Goal: Entertainment & Leisure: Consume media (video, audio)

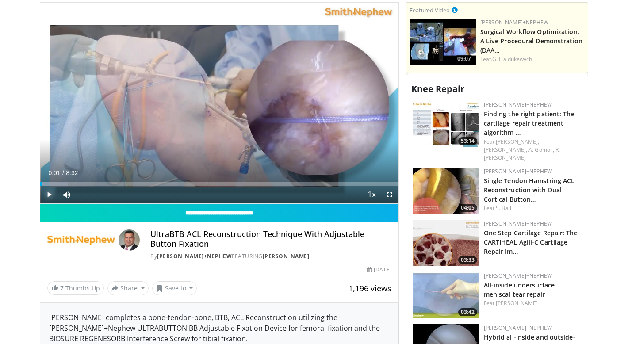
click at [49, 186] on span "Video Player" at bounding box center [49, 195] width 18 height 18
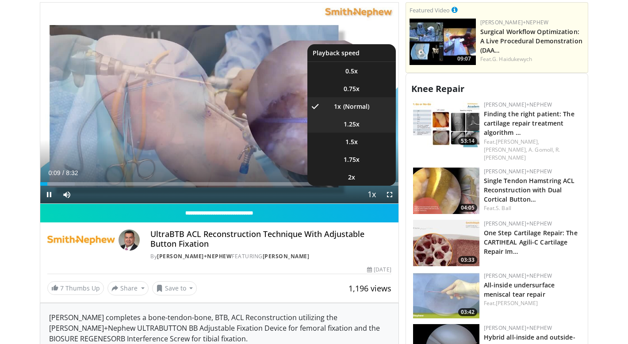
click at [351, 120] on span "1.25x" at bounding box center [352, 124] width 16 height 9
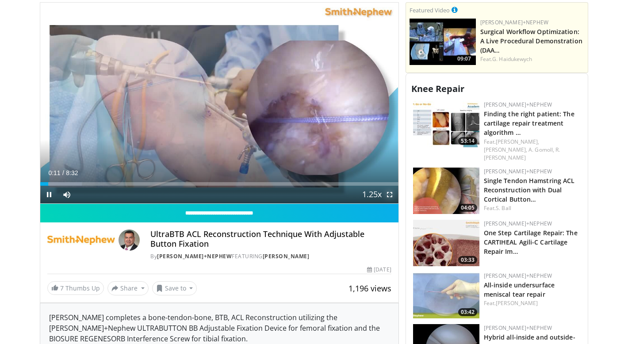
click at [388, 186] on span "Video Player" at bounding box center [390, 195] width 18 height 18
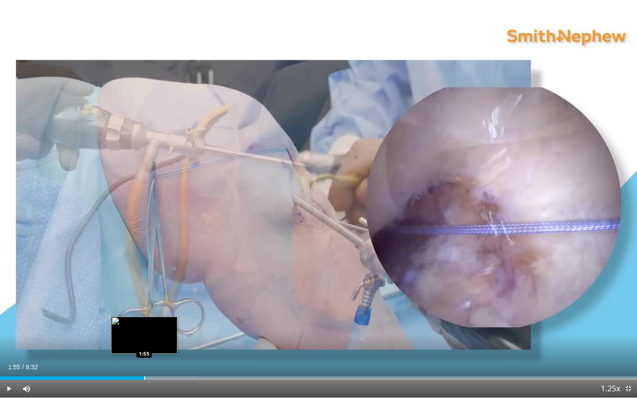
click at [144, 344] on div "Loaded : 30.98% 1:55 1:55" at bounding box center [318, 375] width 637 height 8
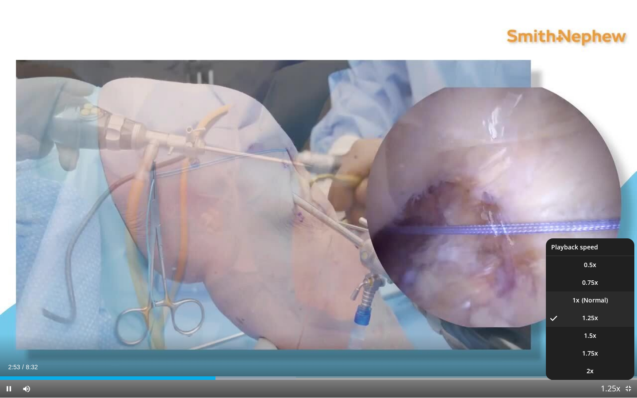
click at [593, 303] on li "1x" at bounding box center [590, 300] width 88 height 18
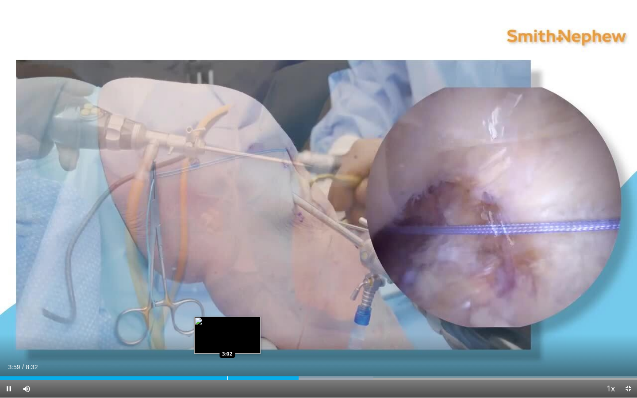
click at [227, 344] on div "Loaded : 58.64% 4:00 3:02" at bounding box center [318, 375] width 637 height 8
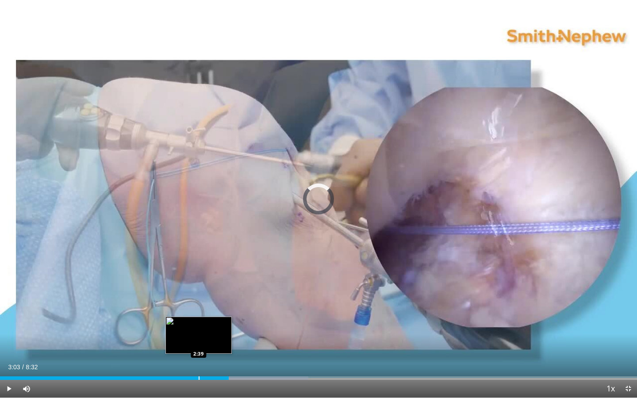
click at [199, 344] on div "Progress Bar" at bounding box center [199, 378] width 1 height 4
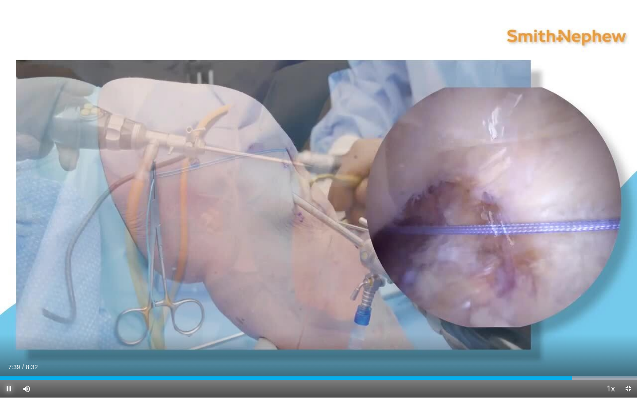
click at [6, 344] on span "Video Player" at bounding box center [9, 389] width 18 height 18
click at [218, 344] on div "Progress Bar" at bounding box center [218, 378] width 1 height 4
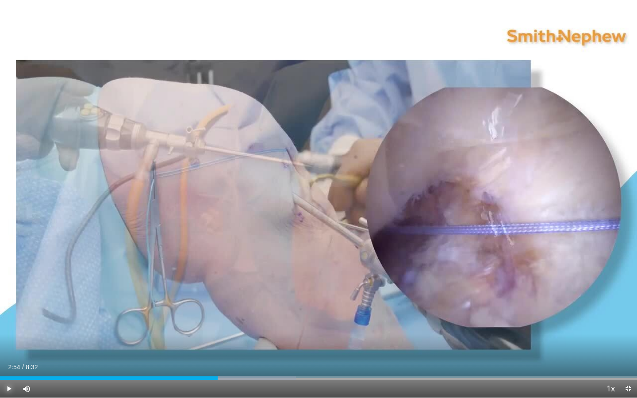
click at [7, 344] on span "Video Player" at bounding box center [9, 389] width 18 height 18
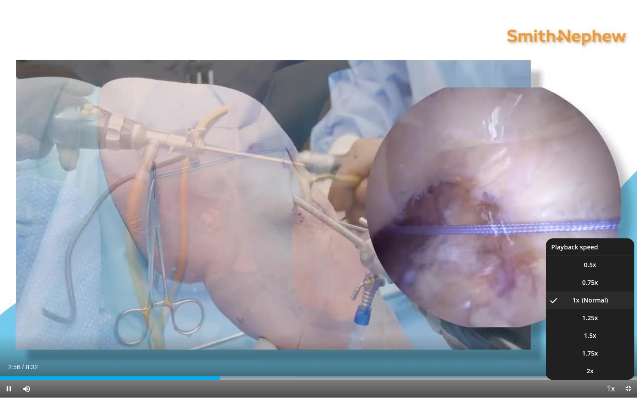
click at [614, 344] on span "Video Player" at bounding box center [610, 389] width 12 height 18
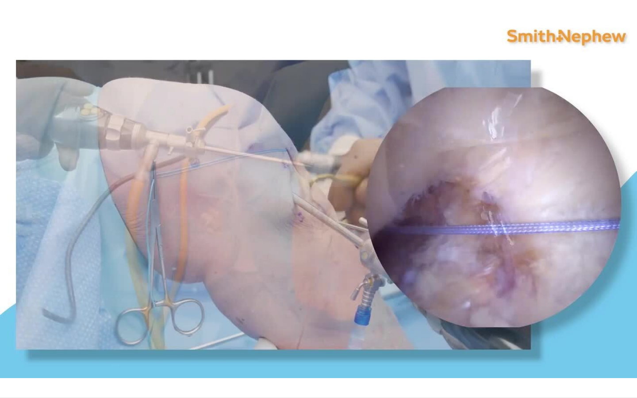
click at [614, 344] on div "10 seconds Tap to unmute" at bounding box center [318, 199] width 637 height 398
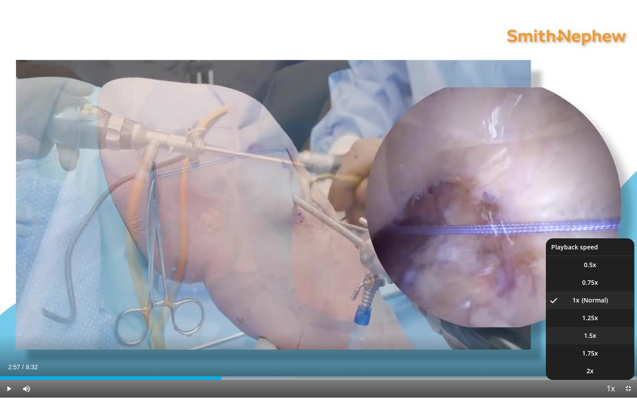
click at [604, 337] on li "1.5x" at bounding box center [590, 336] width 88 height 18
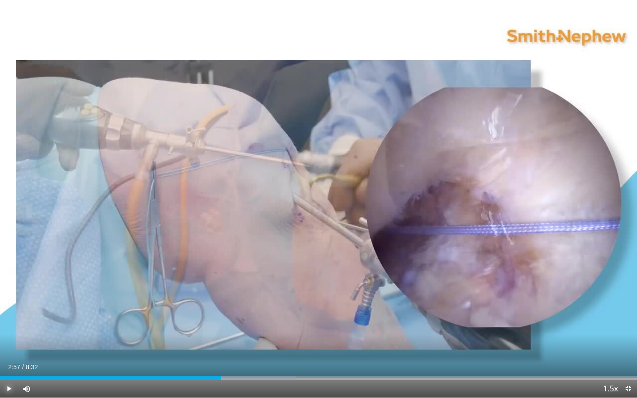
click at [10, 344] on span "Video Player" at bounding box center [9, 389] width 18 height 18
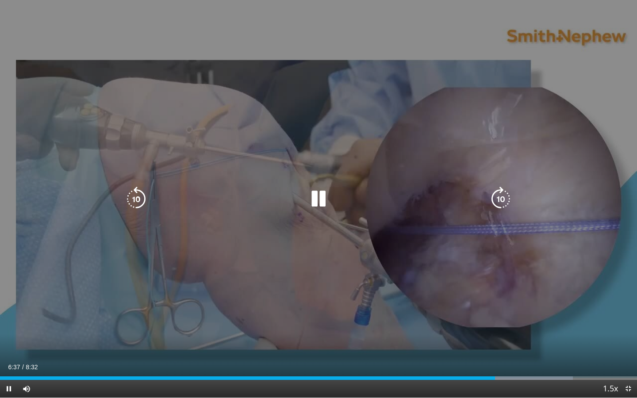
click at [312, 196] on icon "Video Player" at bounding box center [318, 199] width 25 height 25
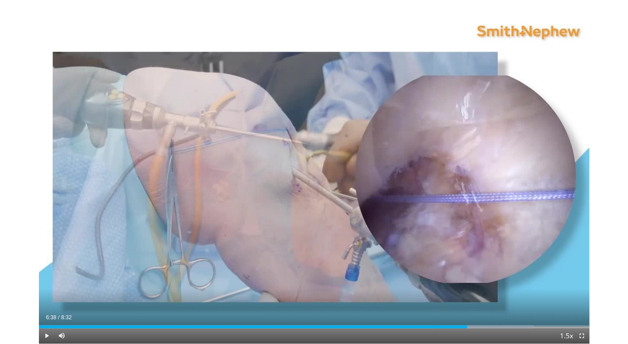
scroll to position [476, 0]
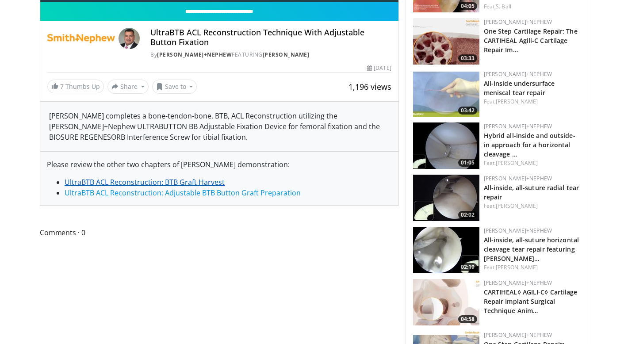
click at [177, 177] on link "UltraBTB ACL Reconstruction: BTB Graft Harvest" at bounding box center [145, 182] width 160 height 10
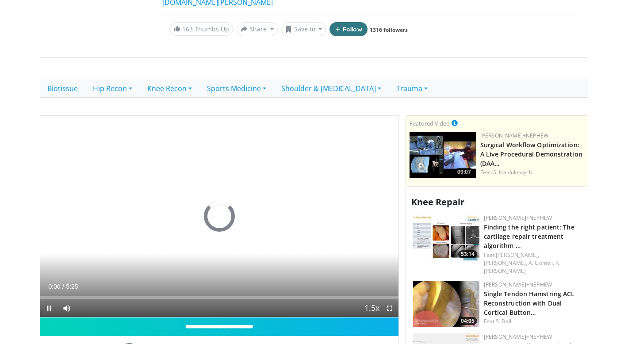
scroll to position [251, 0]
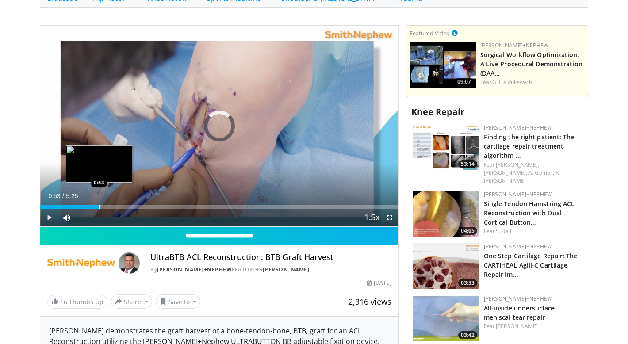
click at [99, 205] on div "Progress Bar" at bounding box center [99, 207] width 1 height 4
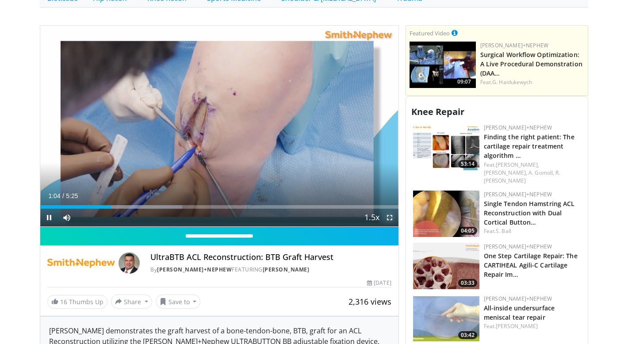
click at [387, 209] on span "Video Player" at bounding box center [390, 218] width 18 height 18
